Goal: Information Seeking & Learning: Learn about a topic

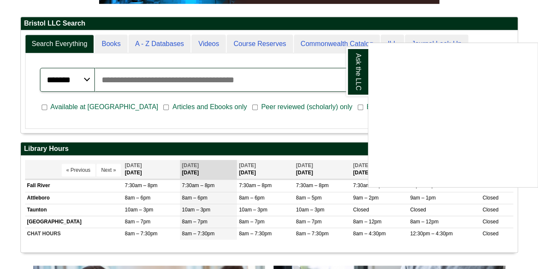
scroll to position [194, 0]
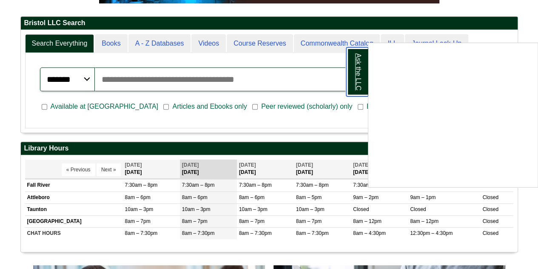
click at [355, 82] on link "Ask the LLC" at bounding box center [357, 71] width 22 height 49
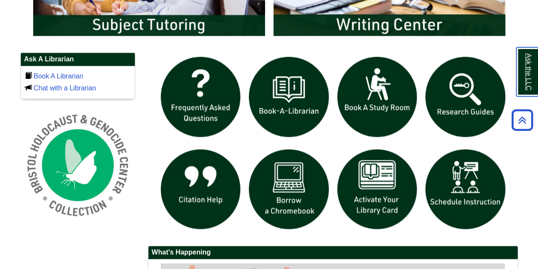
scroll to position [558, 0]
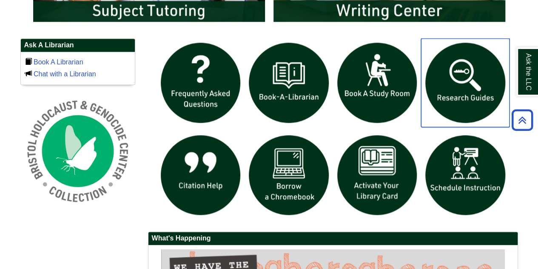
click at [478, 74] on img "slideshow" at bounding box center [465, 82] width 89 height 89
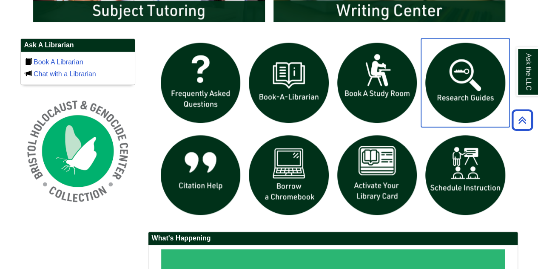
click at [457, 93] on img "slideshow" at bounding box center [465, 82] width 89 height 89
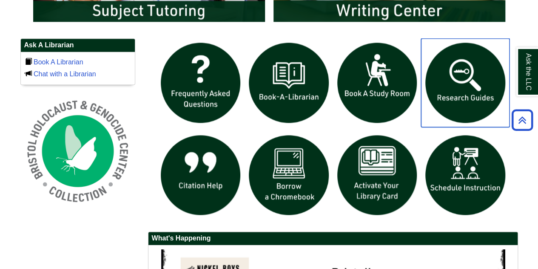
click at [468, 68] on img "slideshow" at bounding box center [465, 82] width 89 height 89
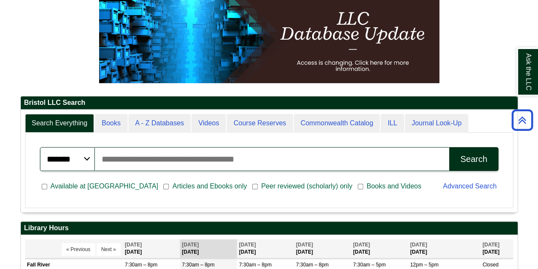
scroll to position [0, 0]
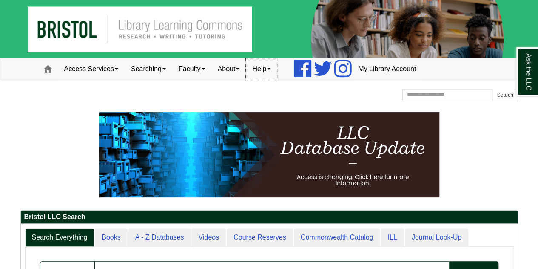
click at [277, 71] on link "Help" at bounding box center [261, 68] width 31 height 21
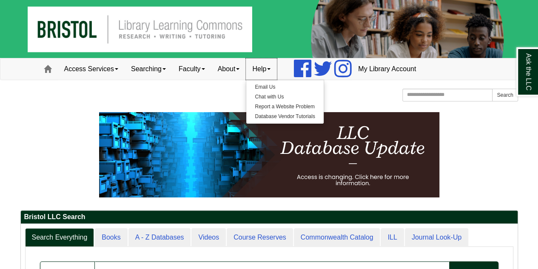
click at [277, 70] on link "Help" at bounding box center [261, 68] width 31 height 21
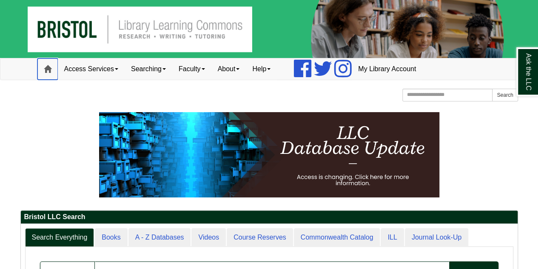
click at [42, 73] on link "Home" at bounding box center [47, 68] width 20 height 21
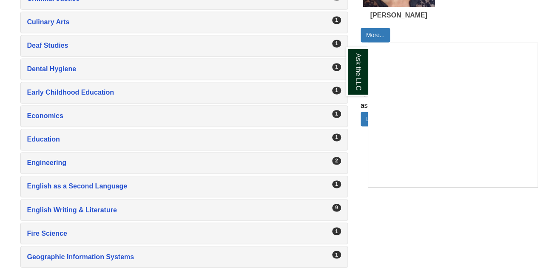
scroll to position [598, 0]
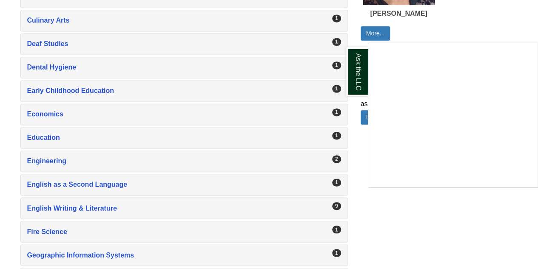
click at [106, 200] on div "Ask the LLC" at bounding box center [269, 134] width 538 height 269
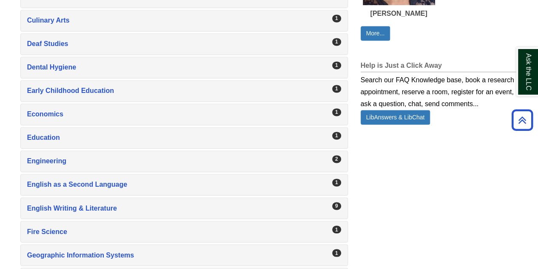
click at [274, 208] on div "9 English Writing & Literature , 9 guides" at bounding box center [184, 207] width 327 height 20
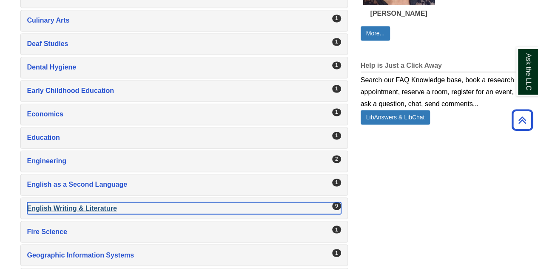
click at [88, 202] on div "English Writing & Literature , 9 guides" at bounding box center [184, 208] width 314 height 12
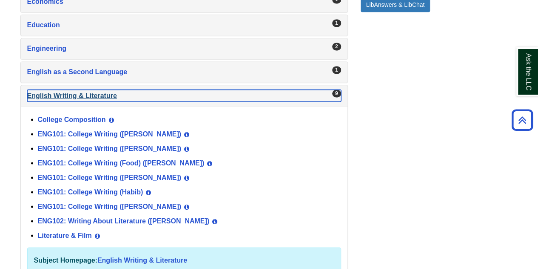
scroll to position [722, 0]
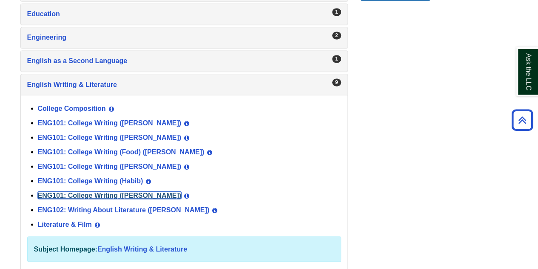
click at [78, 191] on link "ENG101: College Writing ([PERSON_NAME])" at bounding box center [110, 194] width 144 height 7
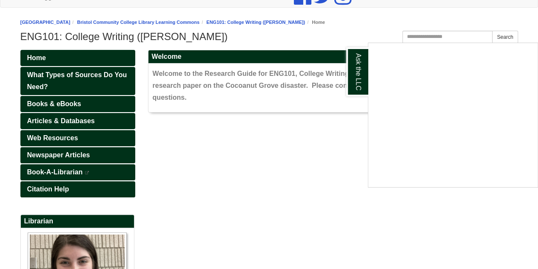
scroll to position [73, 0]
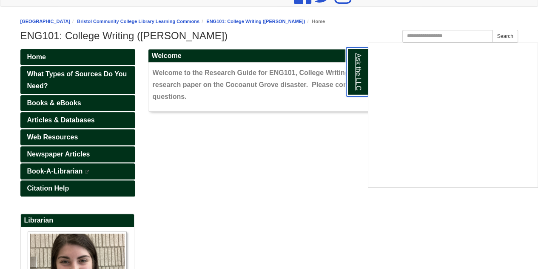
click at [355, 71] on link "Ask the LLC" at bounding box center [357, 71] width 22 height 49
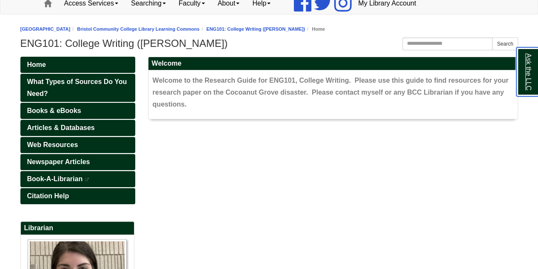
scroll to position [66, 0]
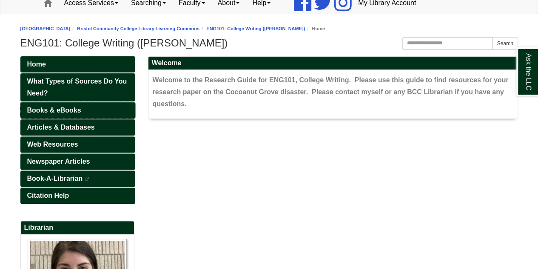
click at [53, 110] on span "Books & eBooks" at bounding box center [54, 109] width 54 height 7
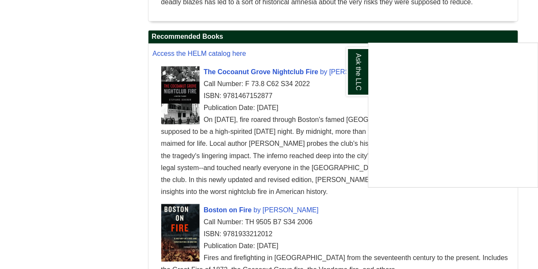
scroll to position [655, 0]
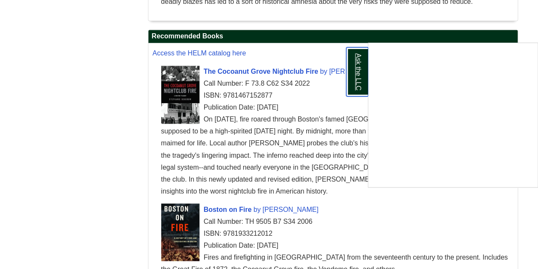
click at [351, 63] on link "Ask the LLC" at bounding box center [357, 71] width 22 height 49
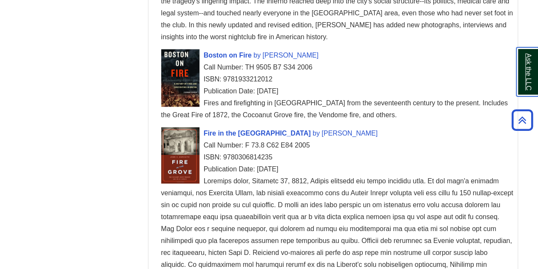
scroll to position [809, 0]
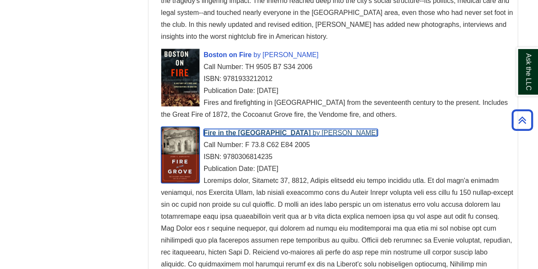
click at [322, 133] on span "John C. Esposito" at bounding box center [350, 132] width 56 height 7
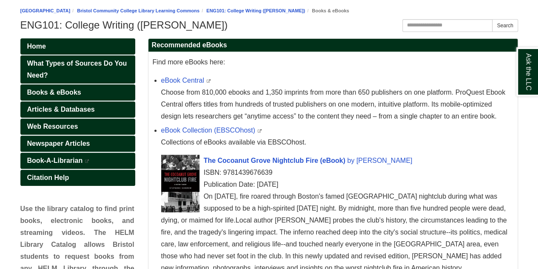
scroll to position [84, 0]
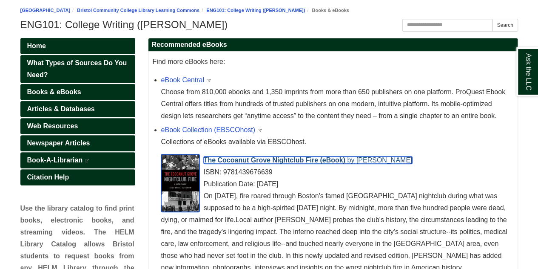
click at [265, 160] on span "The Cocoanut Grove Nightclub Fire (eBook)" at bounding box center [275, 159] width 142 height 7
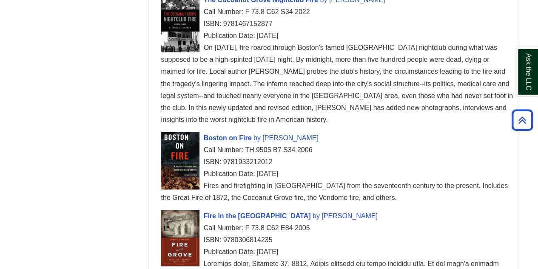
scroll to position [727, 0]
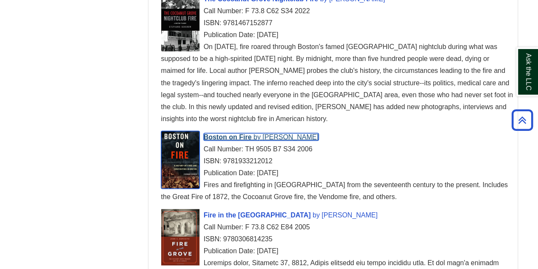
click at [233, 135] on span "Boston on Fire" at bounding box center [228, 136] width 48 height 7
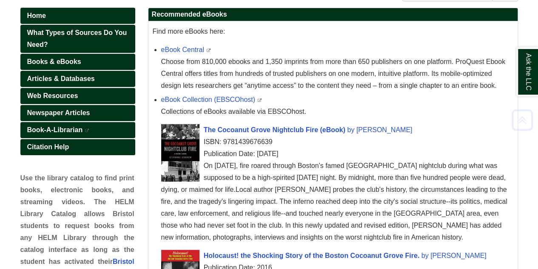
scroll to position [115, 0]
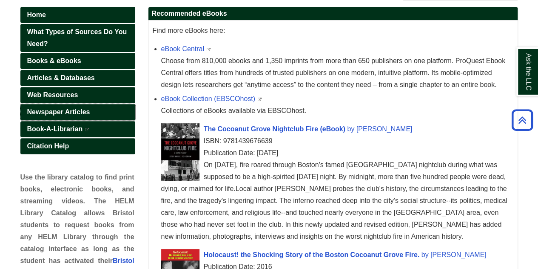
click at [74, 108] on span "Newspaper Articles" at bounding box center [58, 111] width 63 height 7
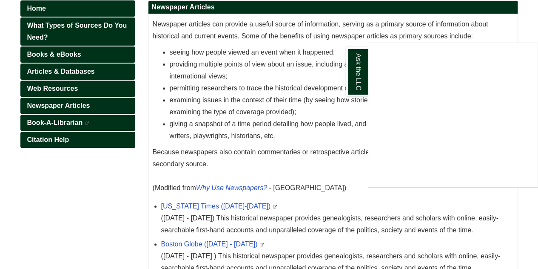
scroll to position [121, 0]
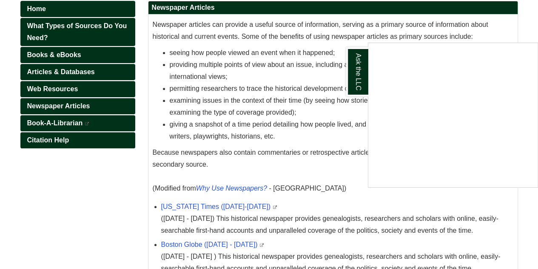
click at [63, 84] on div "Ask the LLC" at bounding box center [269, 134] width 538 height 269
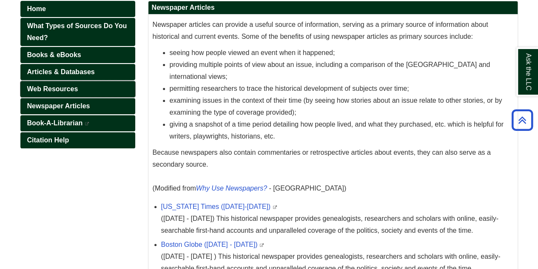
click at [57, 85] on span "Web Resources" at bounding box center [52, 88] width 51 height 7
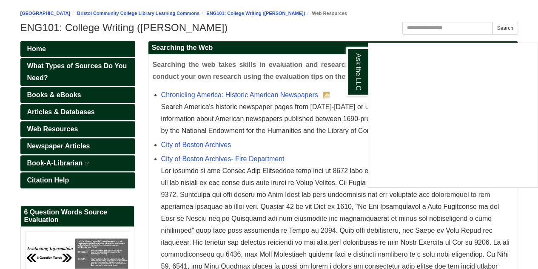
scroll to position [84, 0]
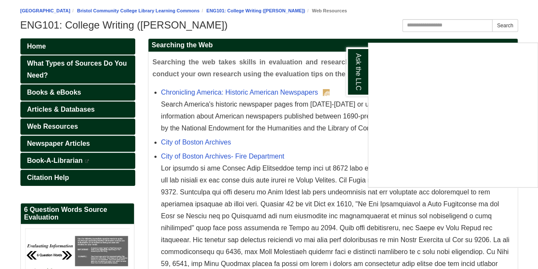
click at [66, 125] on div "Ask the LLC" at bounding box center [269, 134] width 538 height 269
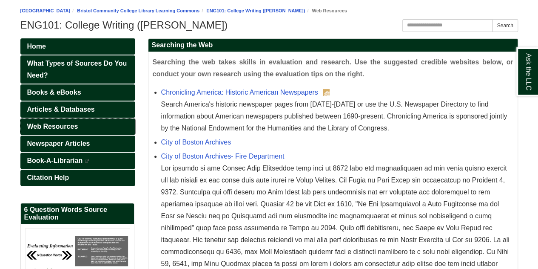
click at [66, 125] on span "Web Resources" at bounding box center [52, 126] width 51 height 7
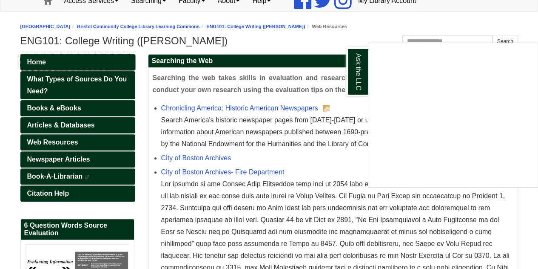
scroll to position [73, 0]
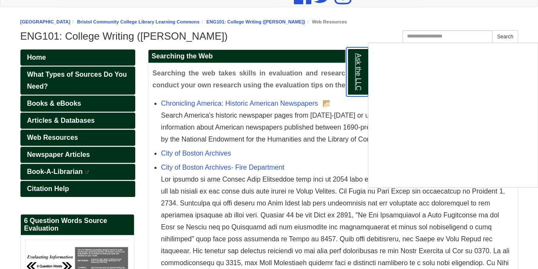
click at [361, 72] on link "Ask the LLC" at bounding box center [357, 71] width 22 height 49
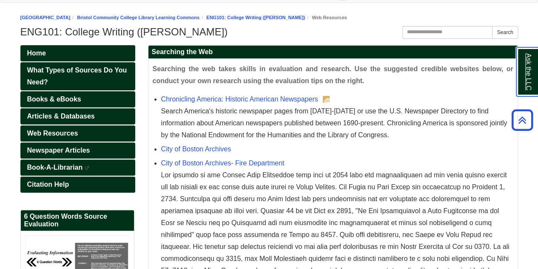
scroll to position [51, 0]
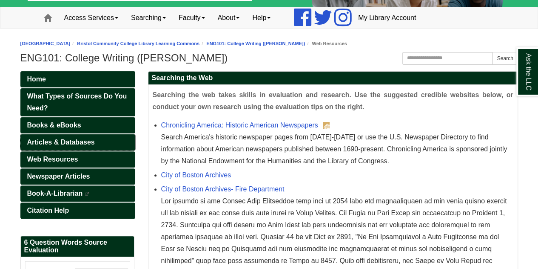
click at [71, 139] on span "Articles & Databases" at bounding box center [61, 141] width 68 height 7
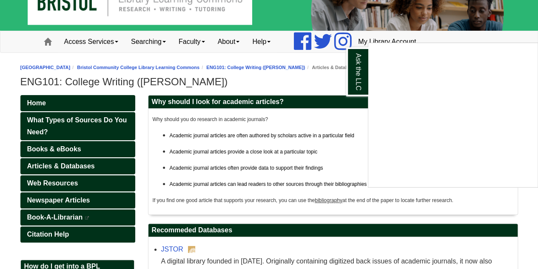
scroll to position [26, 0]
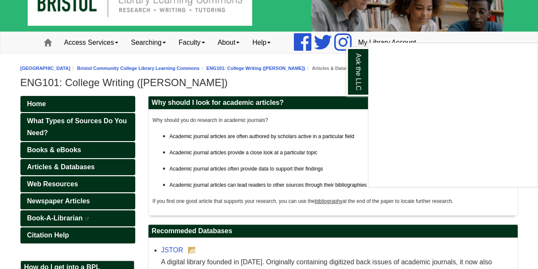
click at [46, 149] on div "Ask the LLC" at bounding box center [269, 134] width 538 height 269
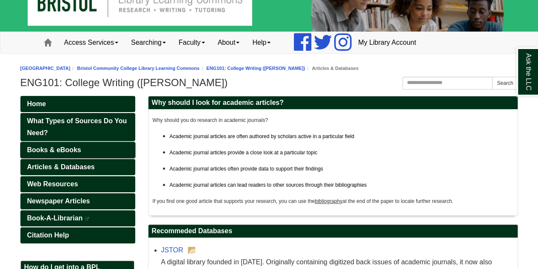
click at [46, 149] on span "Books & eBooks" at bounding box center [54, 149] width 54 height 7
click at [63, 143] on link "Books & eBooks" at bounding box center [77, 150] width 115 height 16
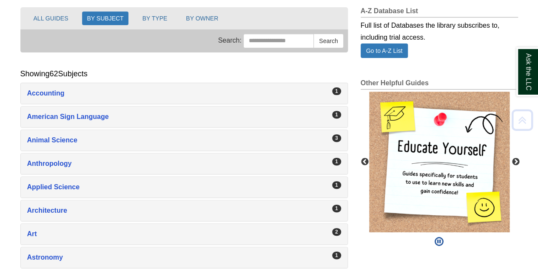
scroll to position [105, 0]
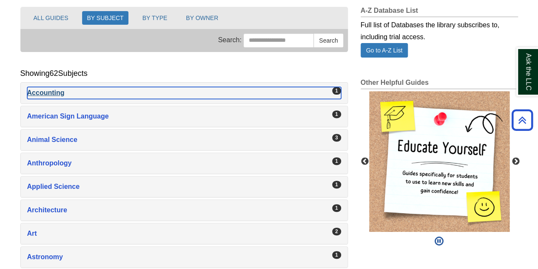
click at [50, 94] on div "Accounting , 1 guides" at bounding box center [184, 93] width 314 height 12
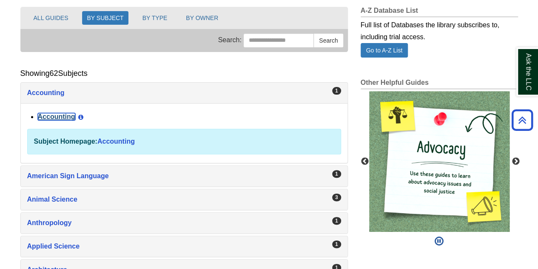
click at [53, 117] on link "Accounting" at bounding box center [56, 116] width 37 height 7
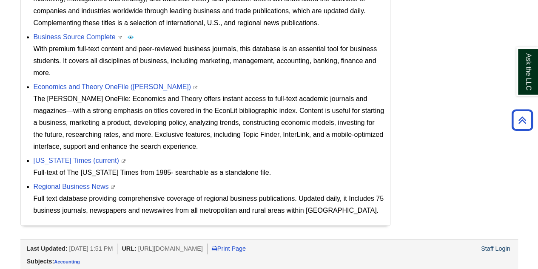
scroll to position [396, 0]
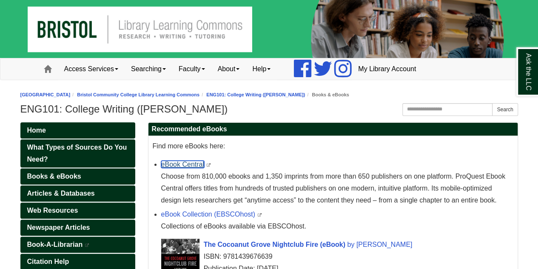
click at [170, 165] on link "eBook Central" at bounding box center [182, 163] width 43 height 7
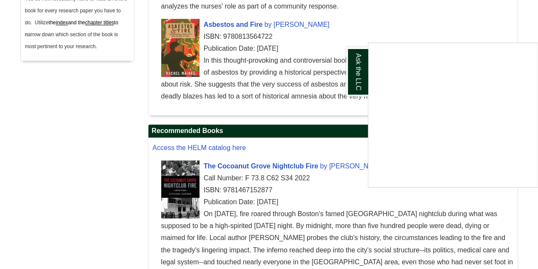
scroll to position [565, 0]
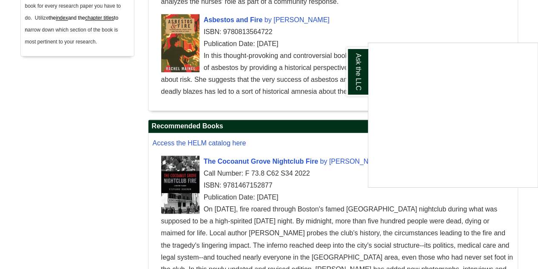
click at [211, 142] on div "Ask the LLC" at bounding box center [269, 134] width 538 height 269
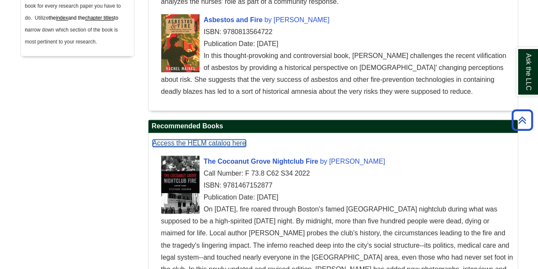
click at [211, 142] on span "Access the HELM catalog here" at bounding box center [200, 142] width 94 height 7
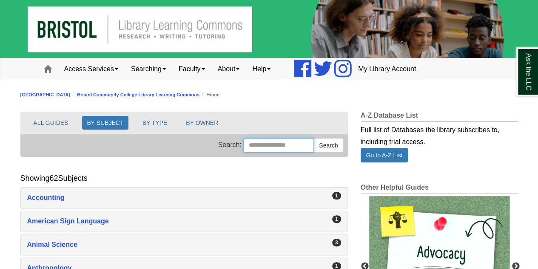
click at [248, 143] on input "Search this Group" at bounding box center [278, 145] width 71 height 14
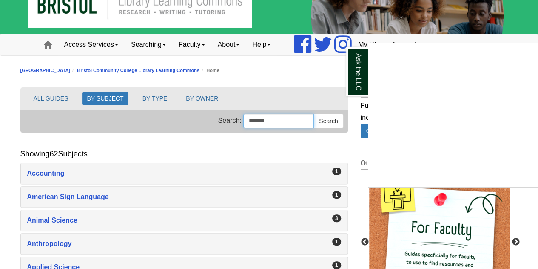
scroll to position [25, 0]
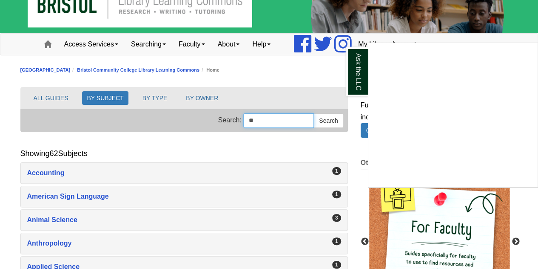
type input "*"
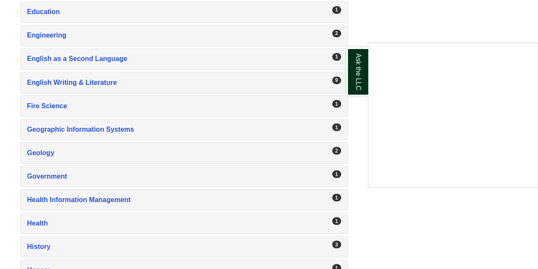
scroll to position [723, 0]
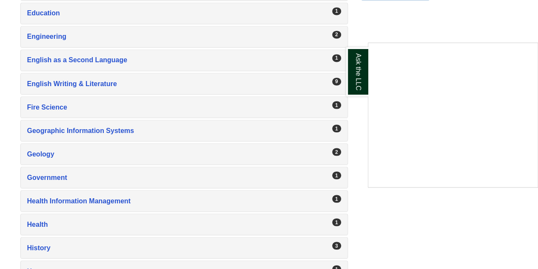
click at [203, 81] on div "Ask the LLC" at bounding box center [269, 134] width 538 height 269
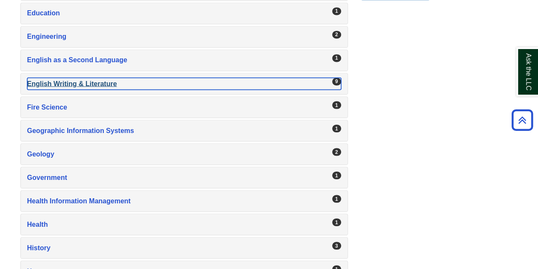
click at [258, 77] on div "English Writing & Literature , 9 guides" at bounding box center [184, 83] width 314 height 12
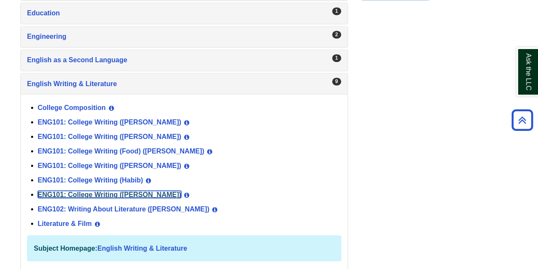
click at [100, 190] on link "ENG101: College Writing (Norris)" at bounding box center [110, 193] width 144 height 7
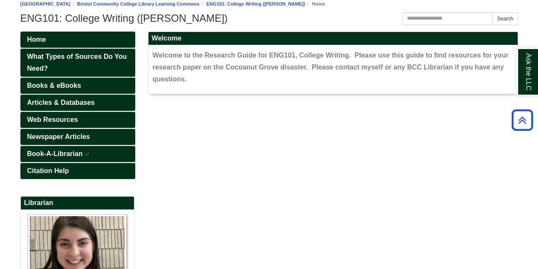
scroll to position [90, 0]
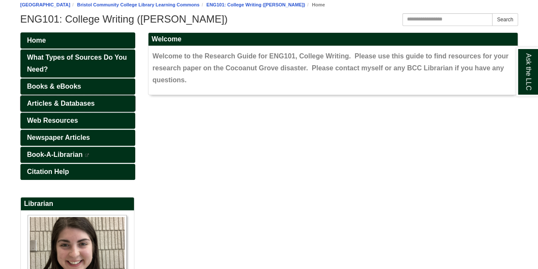
click at [65, 102] on span "Articles & Databases" at bounding box center [61, 103] width 68 height 7
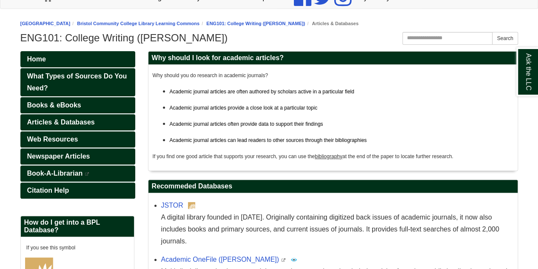
scroll to position [72, 0]
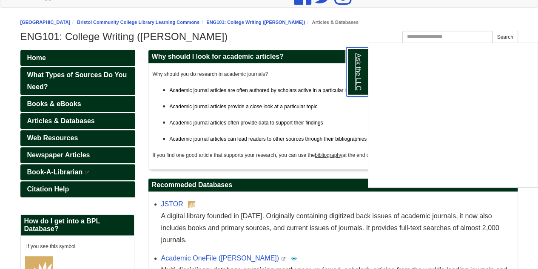
click at [352, 75] on link "Ask the LLC" at bounding box center [357, 71] width 22 height 49
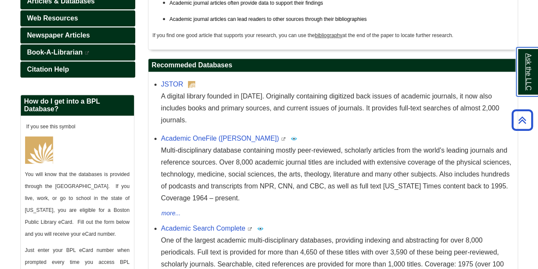
scroll to position [192, 0]
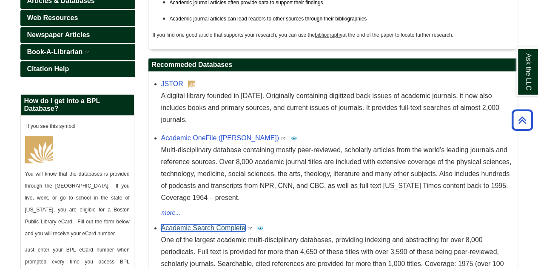
click at [202, 224] on link "Academic Search Complete" at bounding box center [203, 227] width 84 height 7
click at [73, 29] on link "Newspaper Articles" at bounding box center [77, 35] width 115 height 16
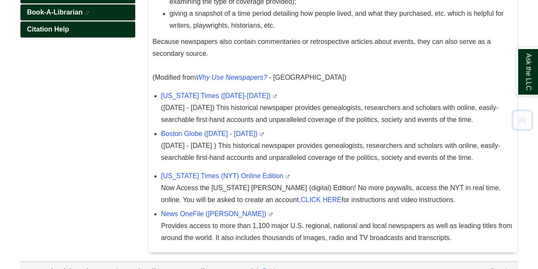
scroll to position [256, 0]
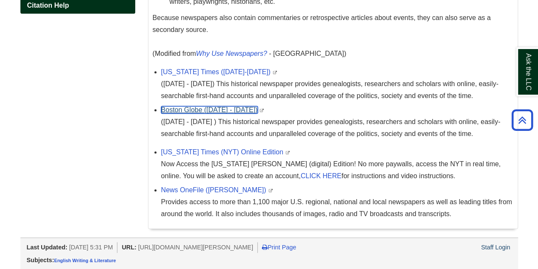
click at [204, 110] on link "Boston Globe ([DATE] - [DATE])" at bounding box center [209, 109] width 97 height 7
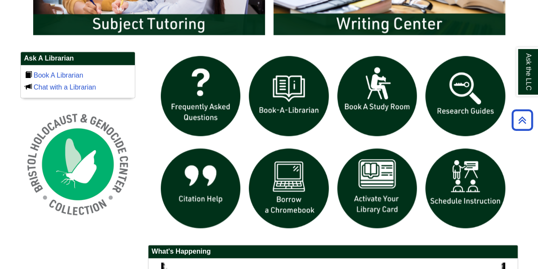
scroll to position [544, 0]
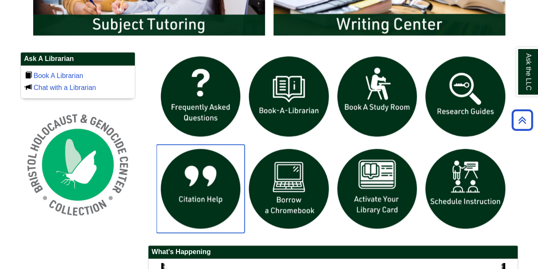
click at [211, 195] on img "slideshow" at bounding box center [201, 188] width 89 height 89
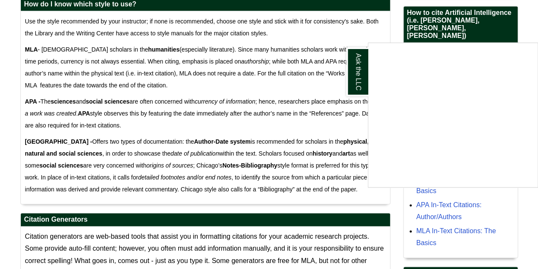
scroll to position [551, 0]
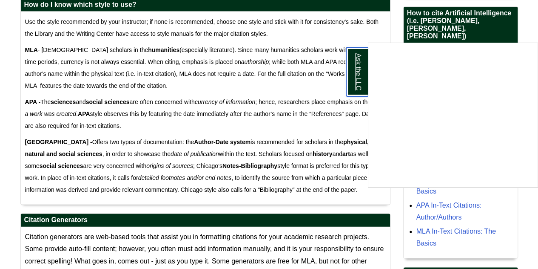
click at [354, 55] on link "Ask the LLC" at bounding box center [357, 71] width 22 height 49
